Goal: Information Seeking & Learning: Learn about a topic

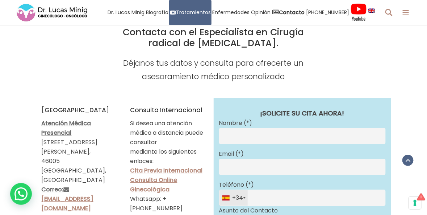
click at [67, 10] on img at bounding box center [52, 13] width 72 height 20
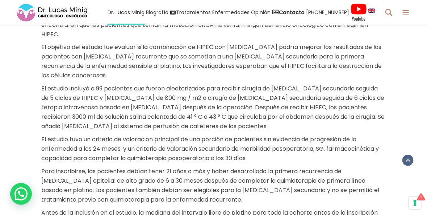
scroll to position [399, 0]
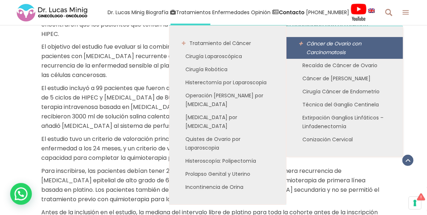
click at [327, 45] on span "Cáncer de Ovario con Carcinomatosis" at bounding box center [334, 48] width 55 height 16
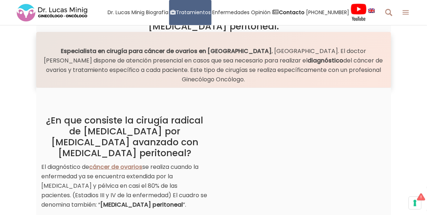
scroll to position [145, 0]
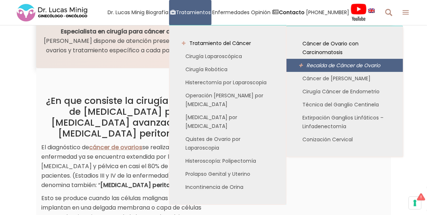
click at [319, 59] on link "Recaída de Cáncer de Ovario" at bounding box center [345, 65] width 117 height 13
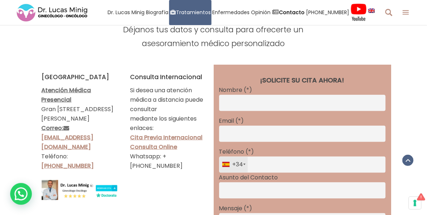
scroll to position [1957, 0]
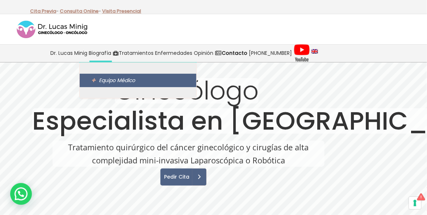
click at [115, 80] on span "Equipo Médico" at bounding box center [117, 79] width 36 height 7
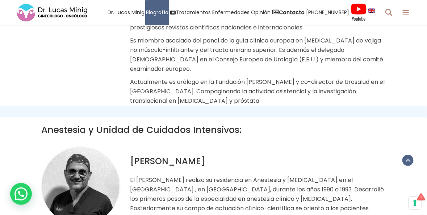
scroll to position [2174, 0]
